Goal: Transaction & Acquisition: Obtain resource

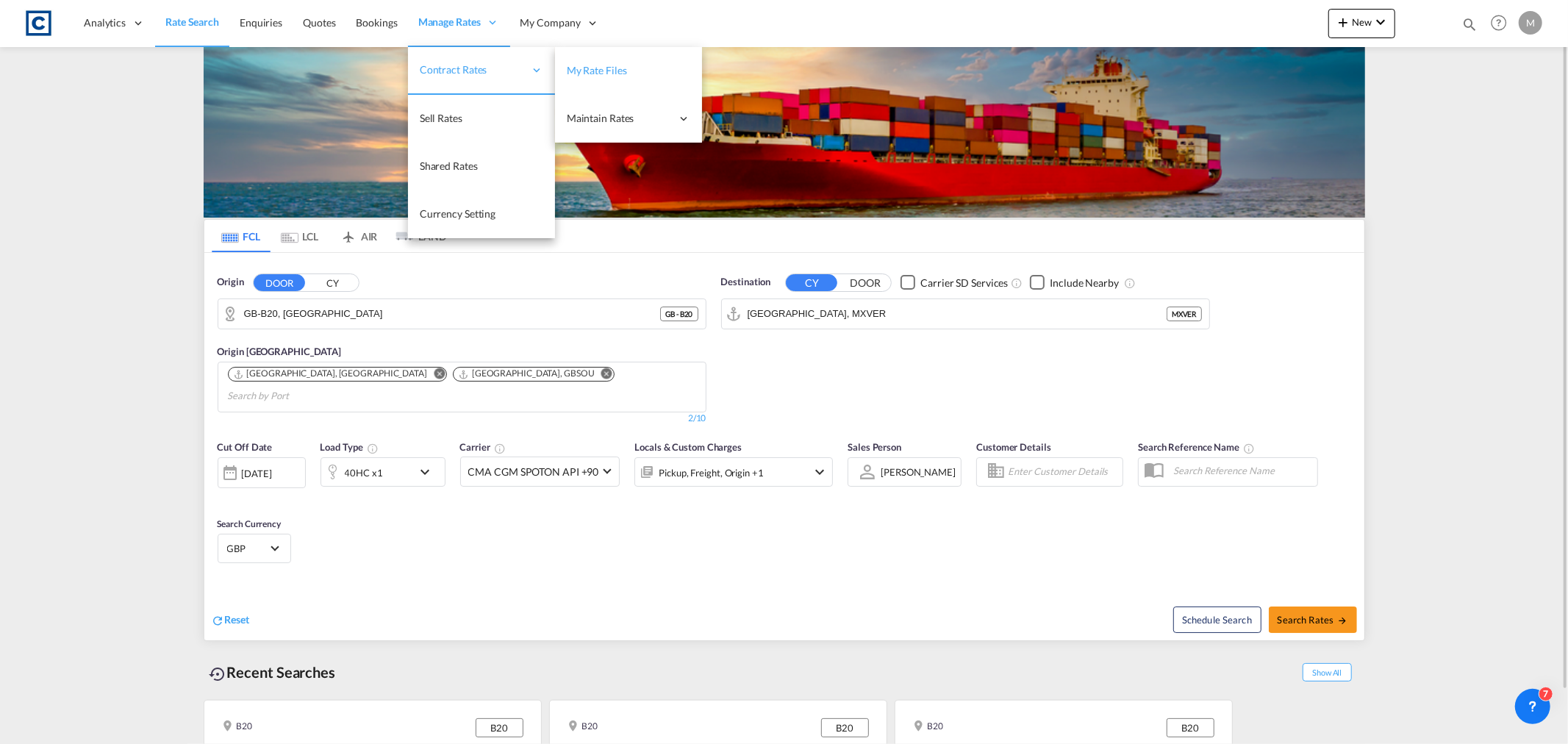
click at [614, 58] on link "My Rate Files" at bounding box center [628, 71] width 147 height 48
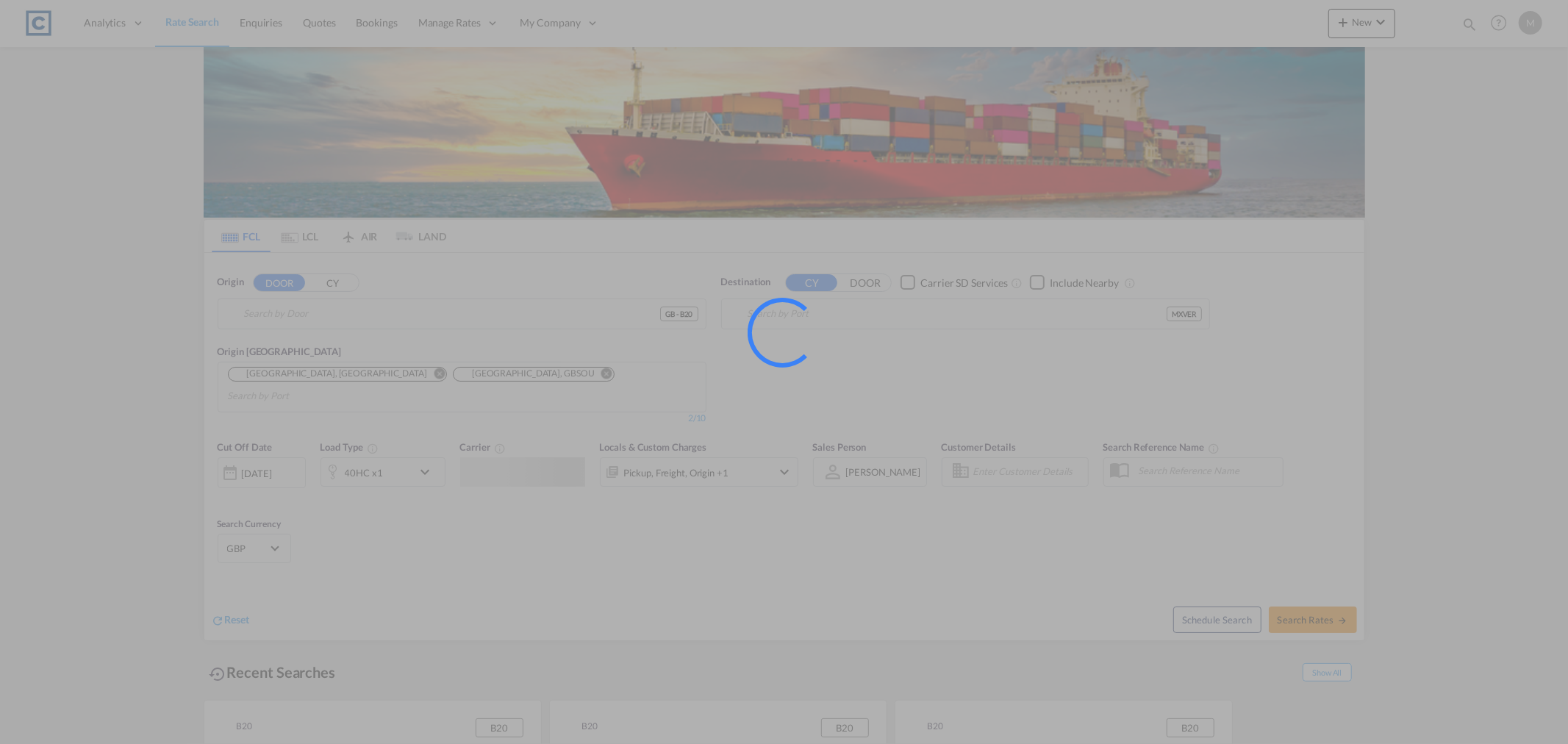
type input "GB-B20, [GEOGRAPHIC_DATA]"
type input "[GEOGRAPHIC_DATA], MXVER"
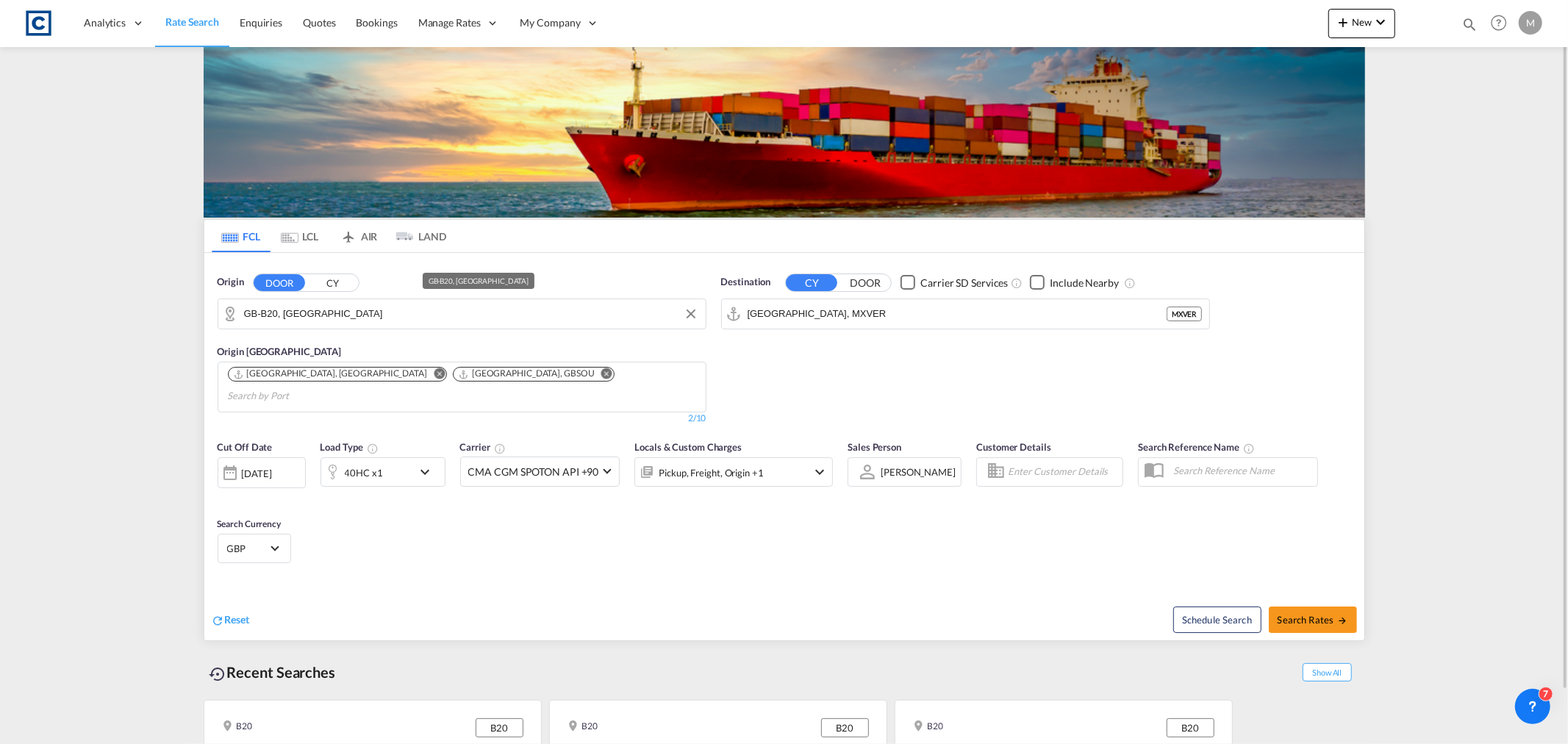
click at [359, 313] on input "GB-B20, [GEOGRAPHIC_DATA]" at bounding box center [470, 313] width 454 height 22
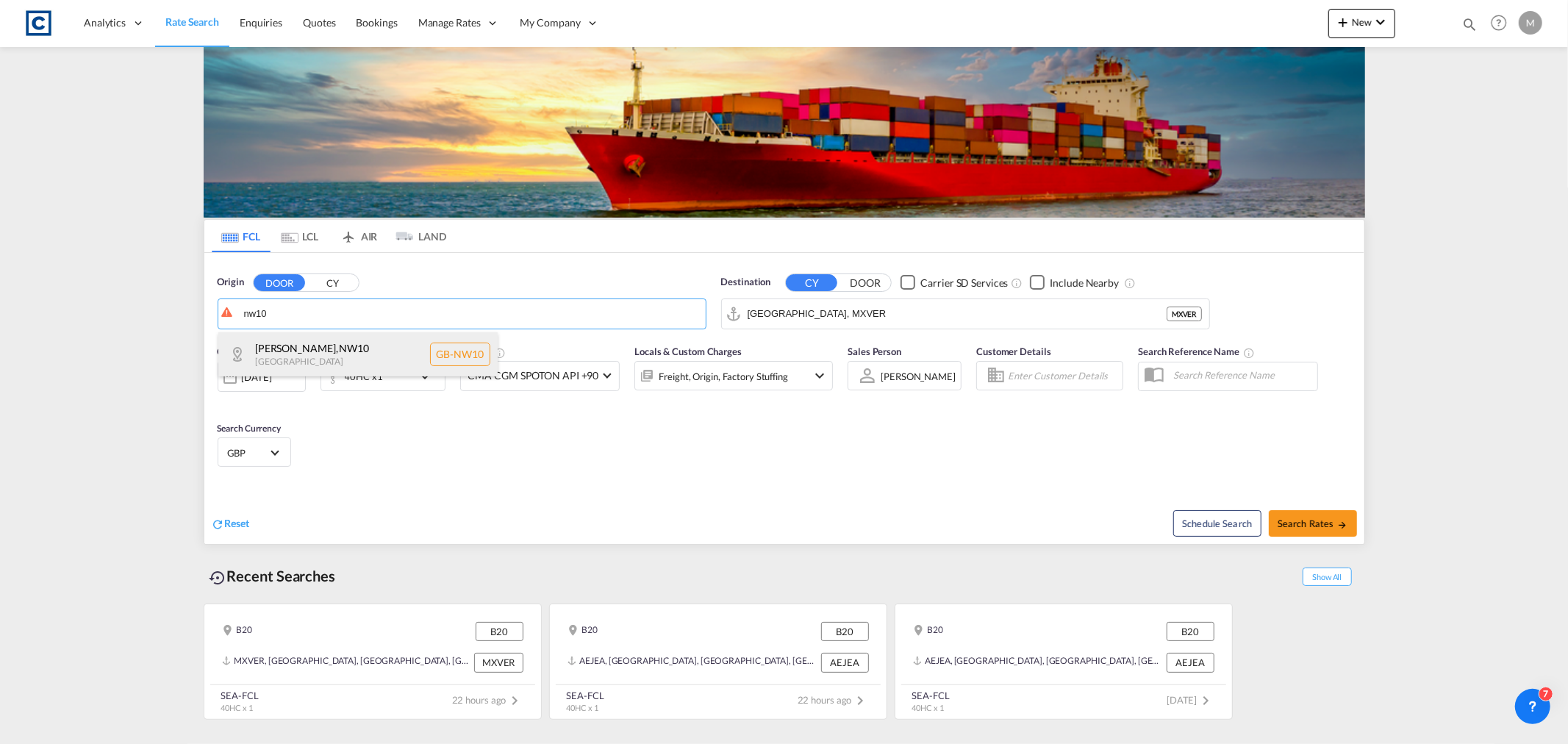
click at [288, 357] on div "[PERSON_NAME] , NW10 [GEOGRAPHIC_DATA] [GEOGRAPHIC_DATA]-NW10" at bounding box center [357, 354] width 279 height 44
type input "GB-NW10, [PERSON_NAME]"
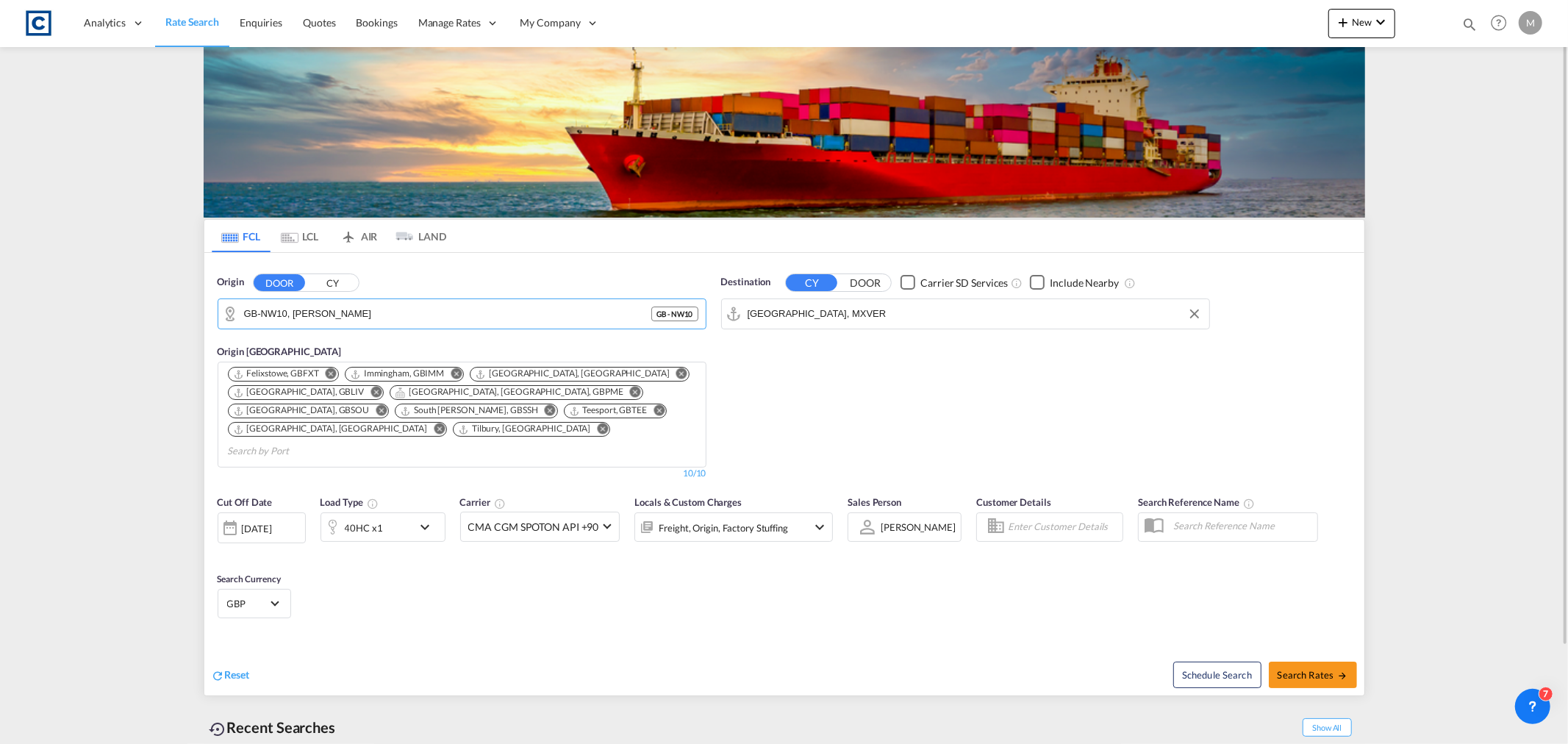
click at [966, 302] on input "[GEOGRAPHIC_DATA], MXVER" at bounding box center [975, 313] width 454 height 22
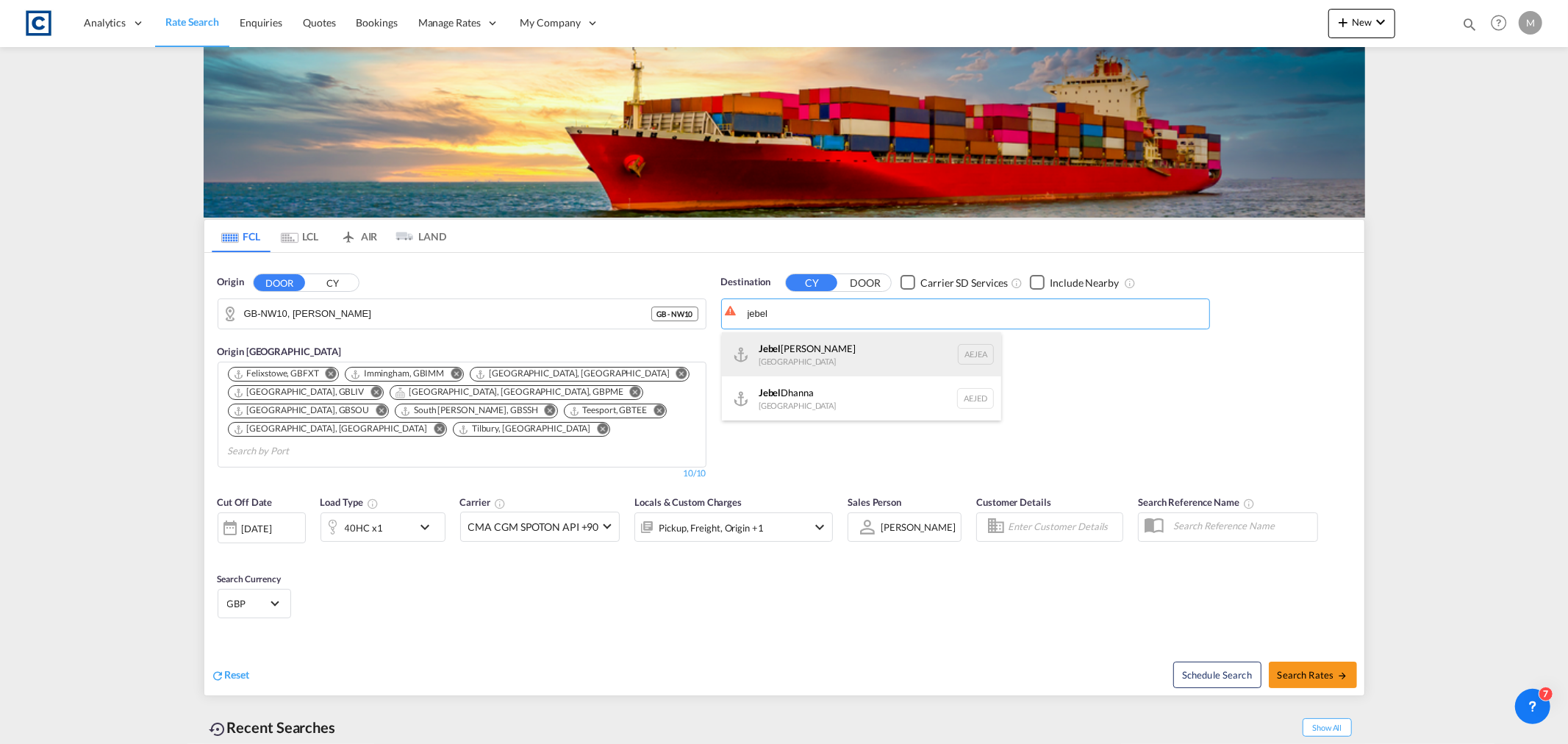
click at [804, 356] on div "[GEOGRAPHIC_DATA] [GEOGRAPHIC_DATA]" at bounding box center [861, 354] width 279 height 44
type input "[GEOGRAPHIC_DATA], [GEOGRAPHIC_DATA]"
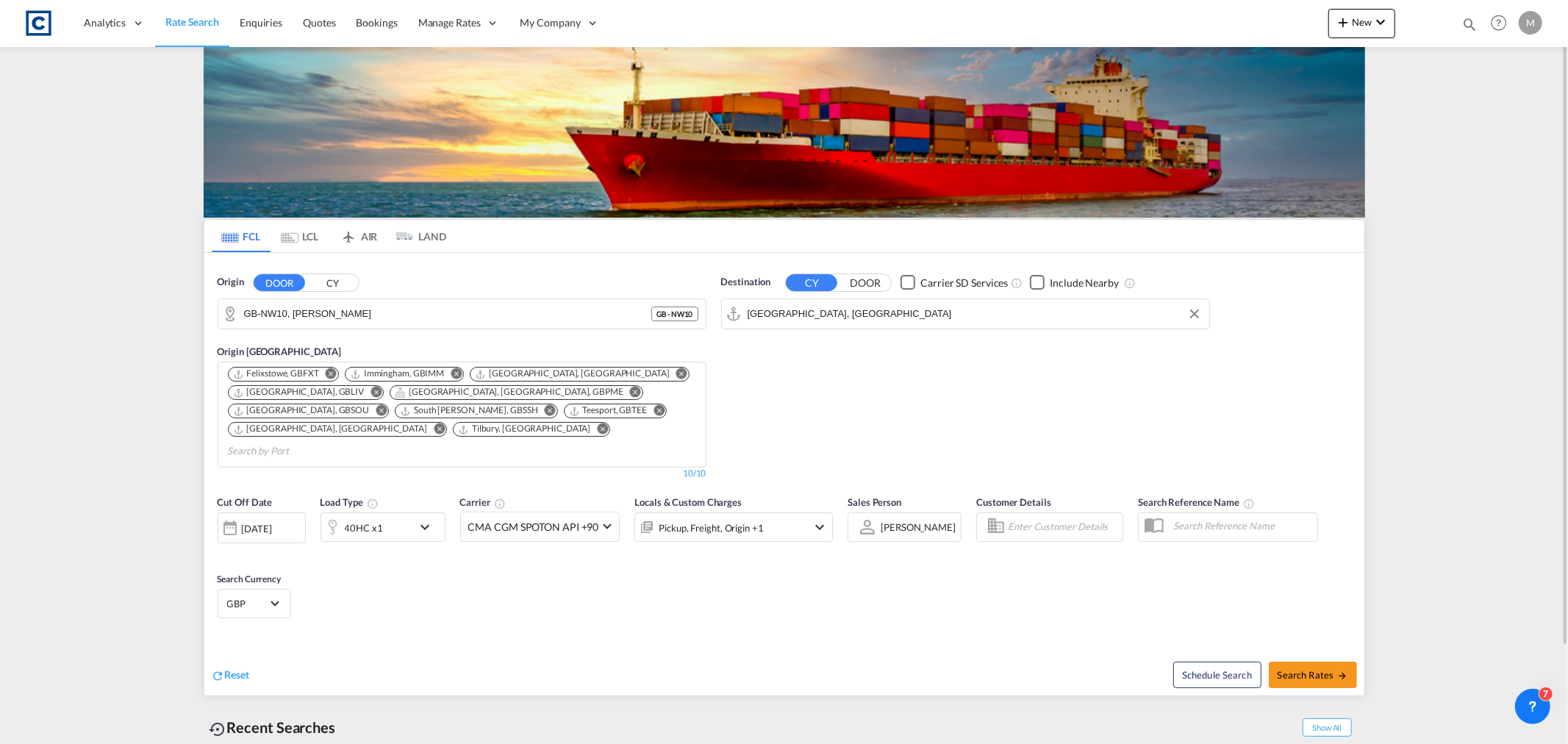
click at [261, 522] on div "[DATE]" at bounding box center [256, 529] width 30 height 13
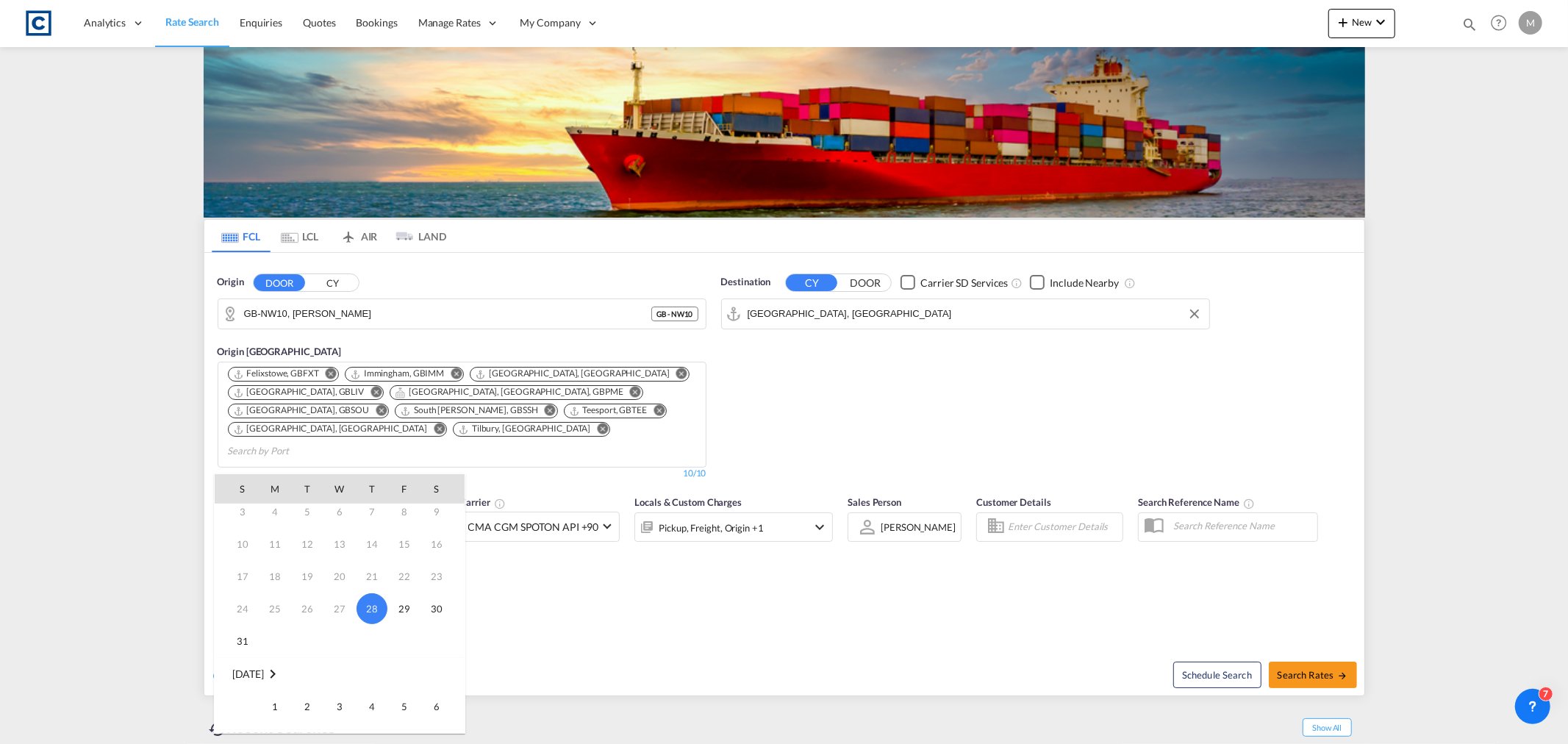
scroll to position [82, 0]
click at [1315, 652] on div at bounding box center [784, 372] width 1568 height 744
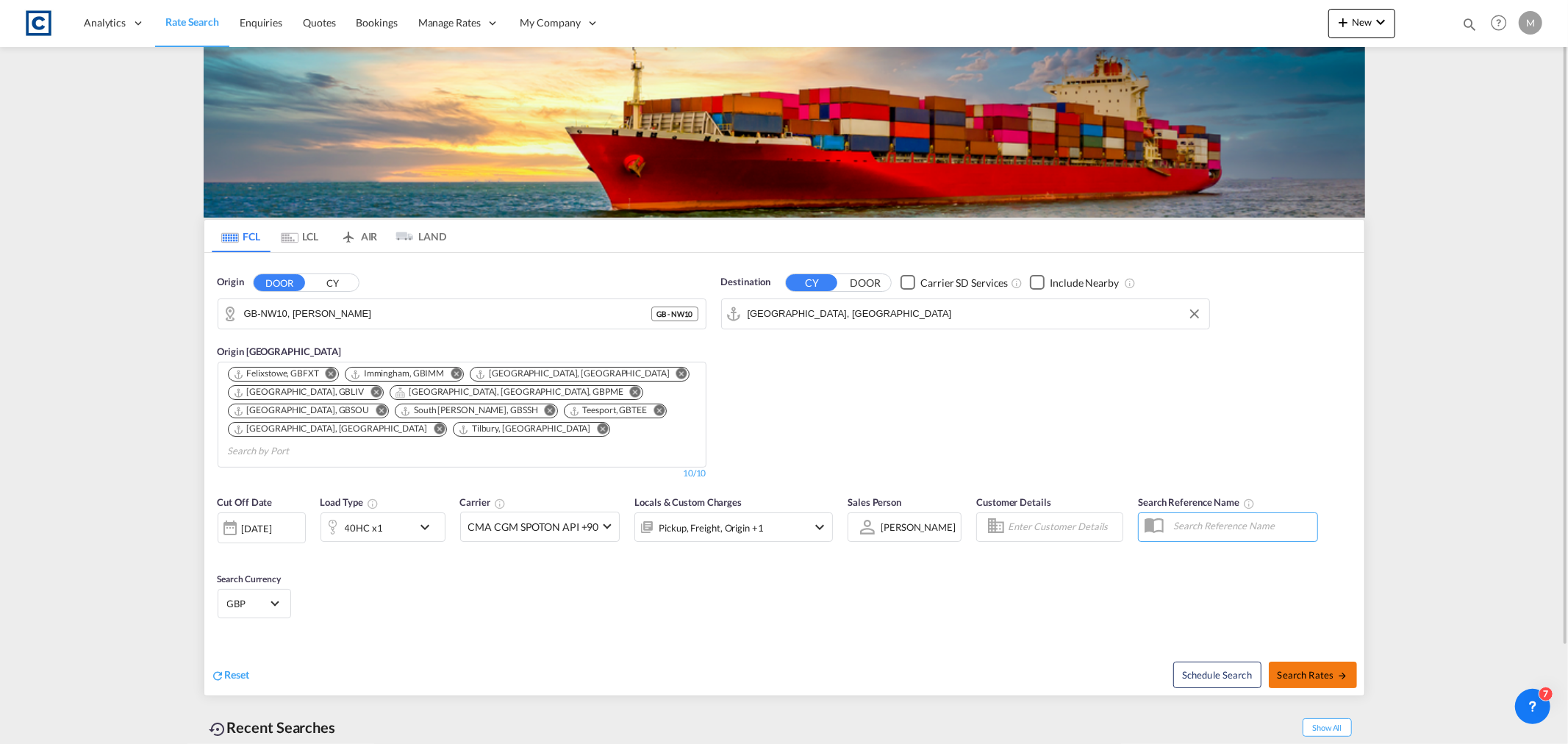
click at [1313, 669] on span "Search Rates" at bounding box center [1314, 675] width 71 height 12
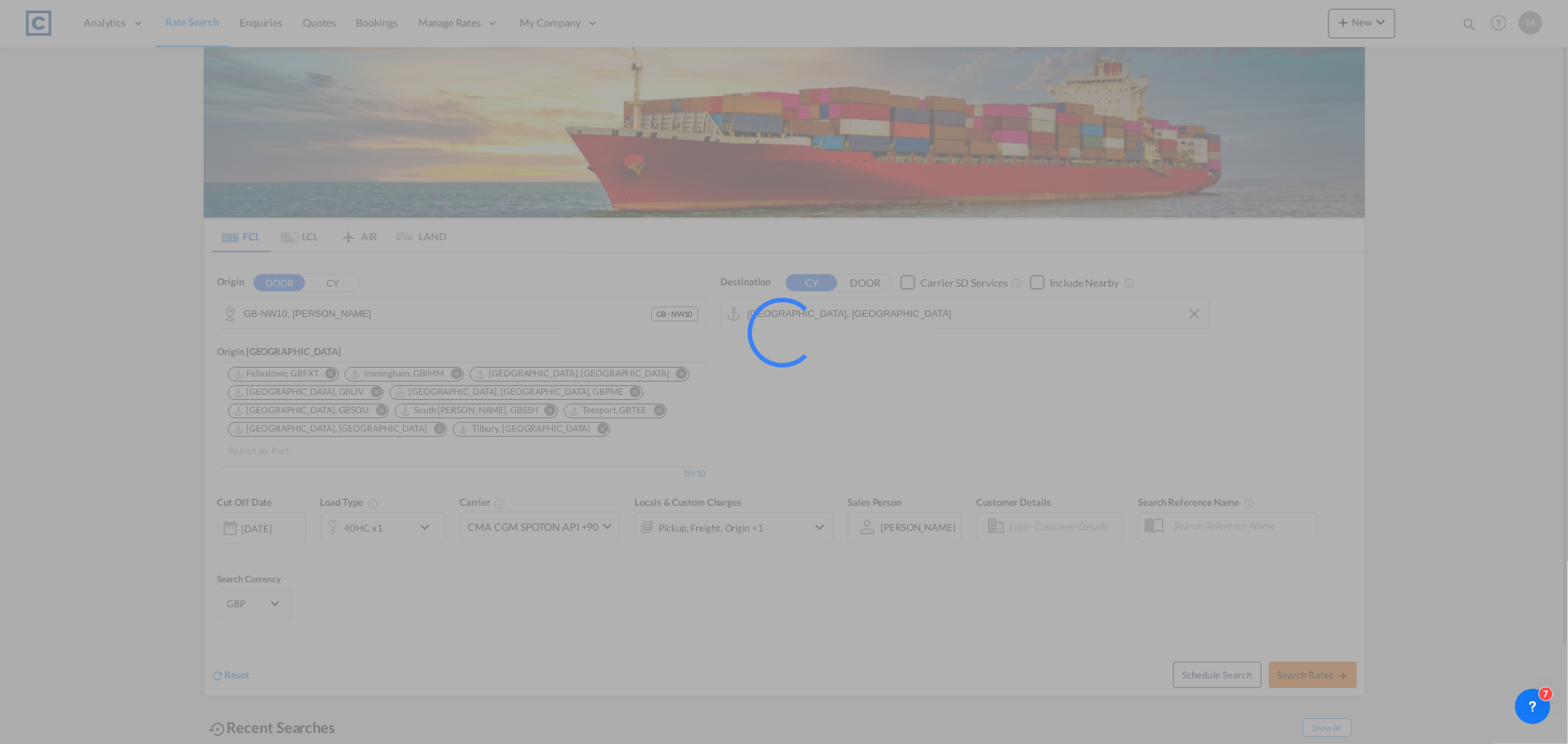
type input "NW10 to AEJEA / [DATE]"
